Goal: Check status: Check status

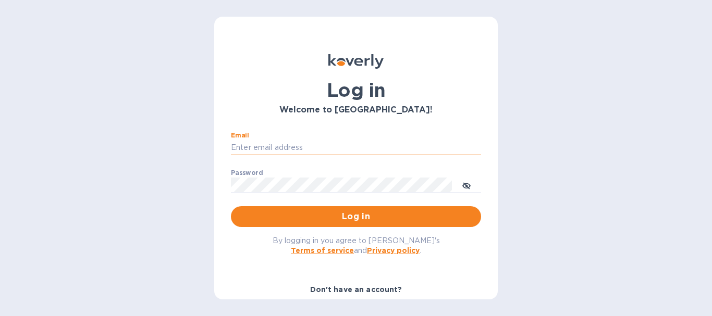
click at [270, 147] on input "Email" at bounding box center [356, 148] width 250 height 16
type input "A"
click at [469, 185] on icon "toggle password visibility" at bounding box center [466, 185] width 8 height 5
type input "accounting@muretti.com"
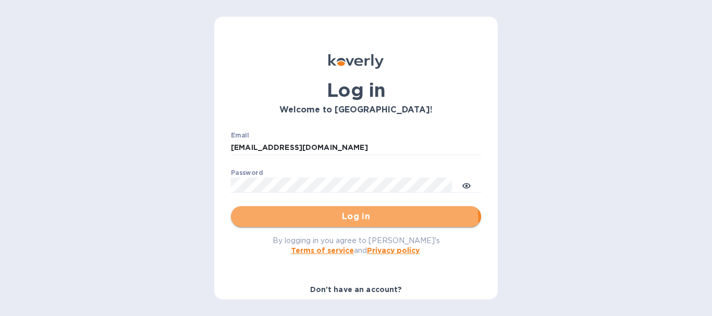
click at [315, 223] on span "Log in" at bounding box center [355, 216] width 233 height 13
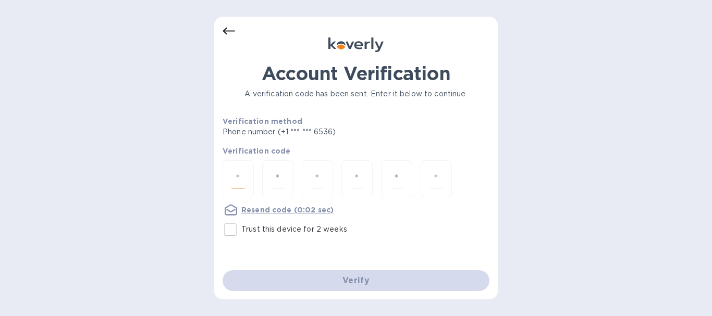
click at [238, 172] on input "number" at bounding box center [238, 178] width 14 height 19
type input "8"
type input "0"
type input "1"
type input "7"
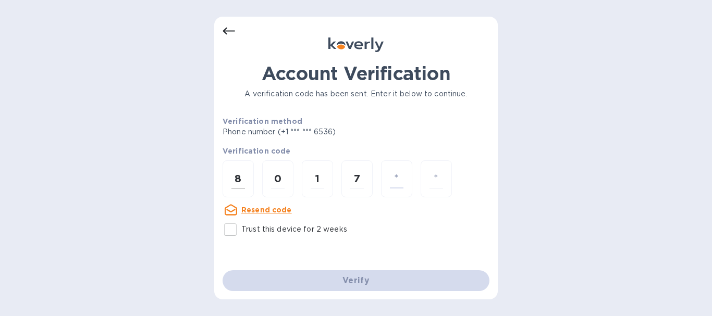
type input "6"
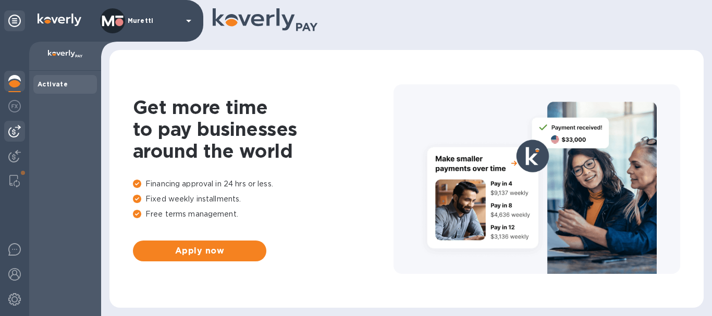
click at [16, 128] on img at bounding box center [14, 131] width 13 height 13
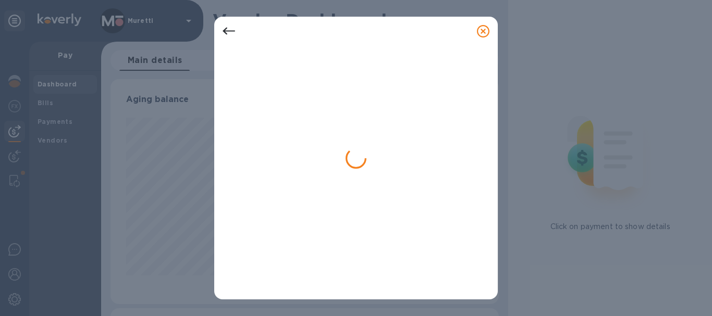
scroll to position [225, 384]
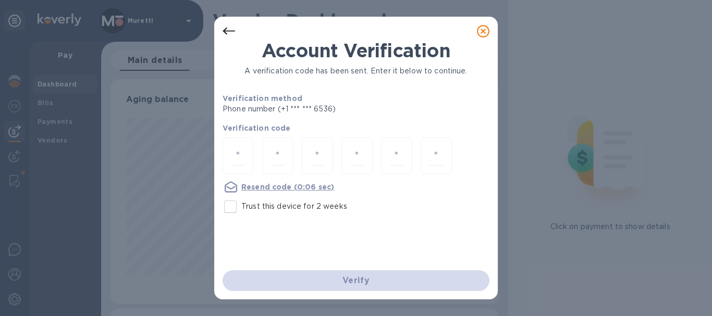
click at [487, 35] on icon at bounding box center [483, 31] width 13 height 13
